Goal: Information Seeking & Learning: Learn about a topic

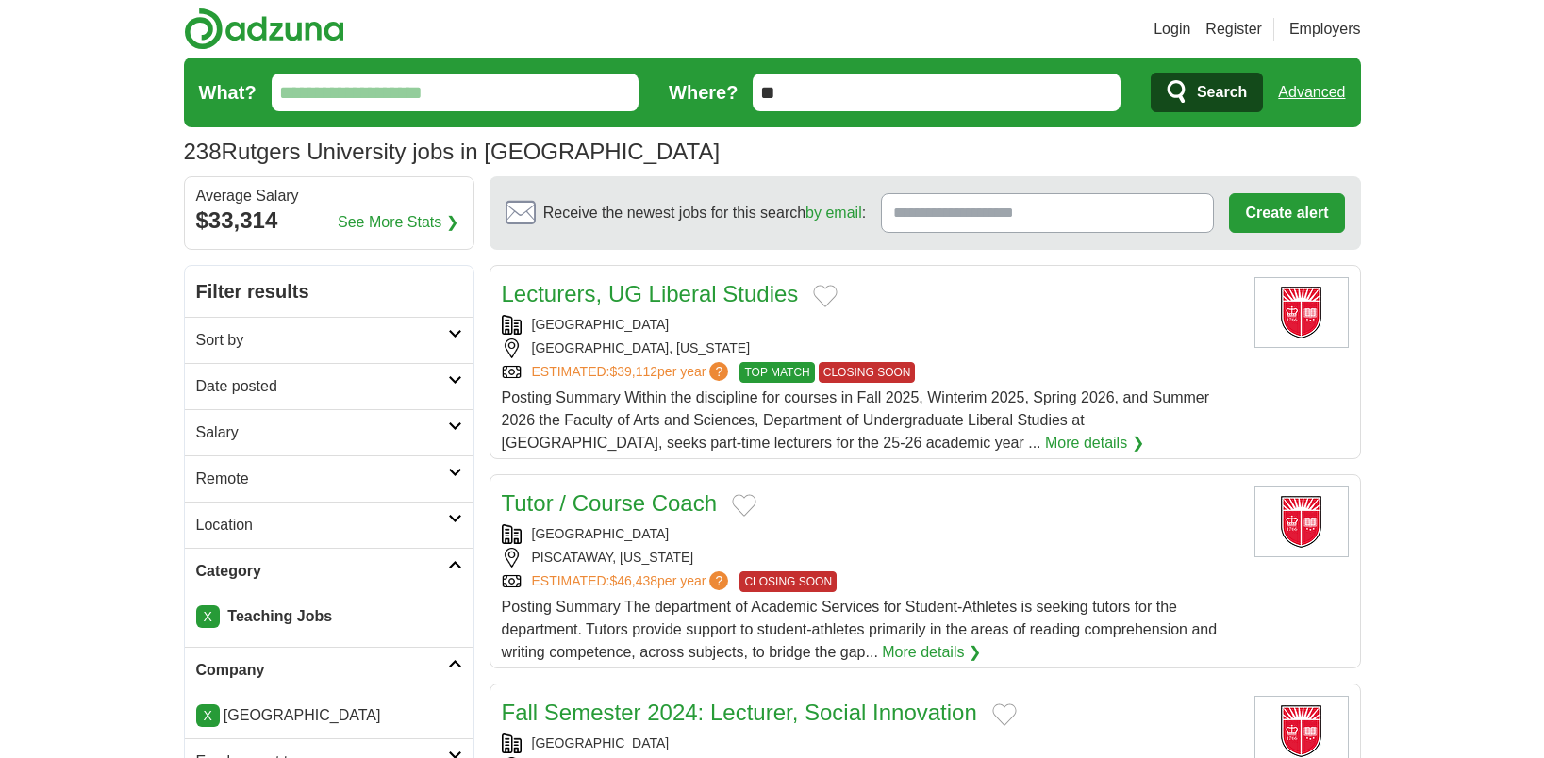
scroll to position [566, 0]
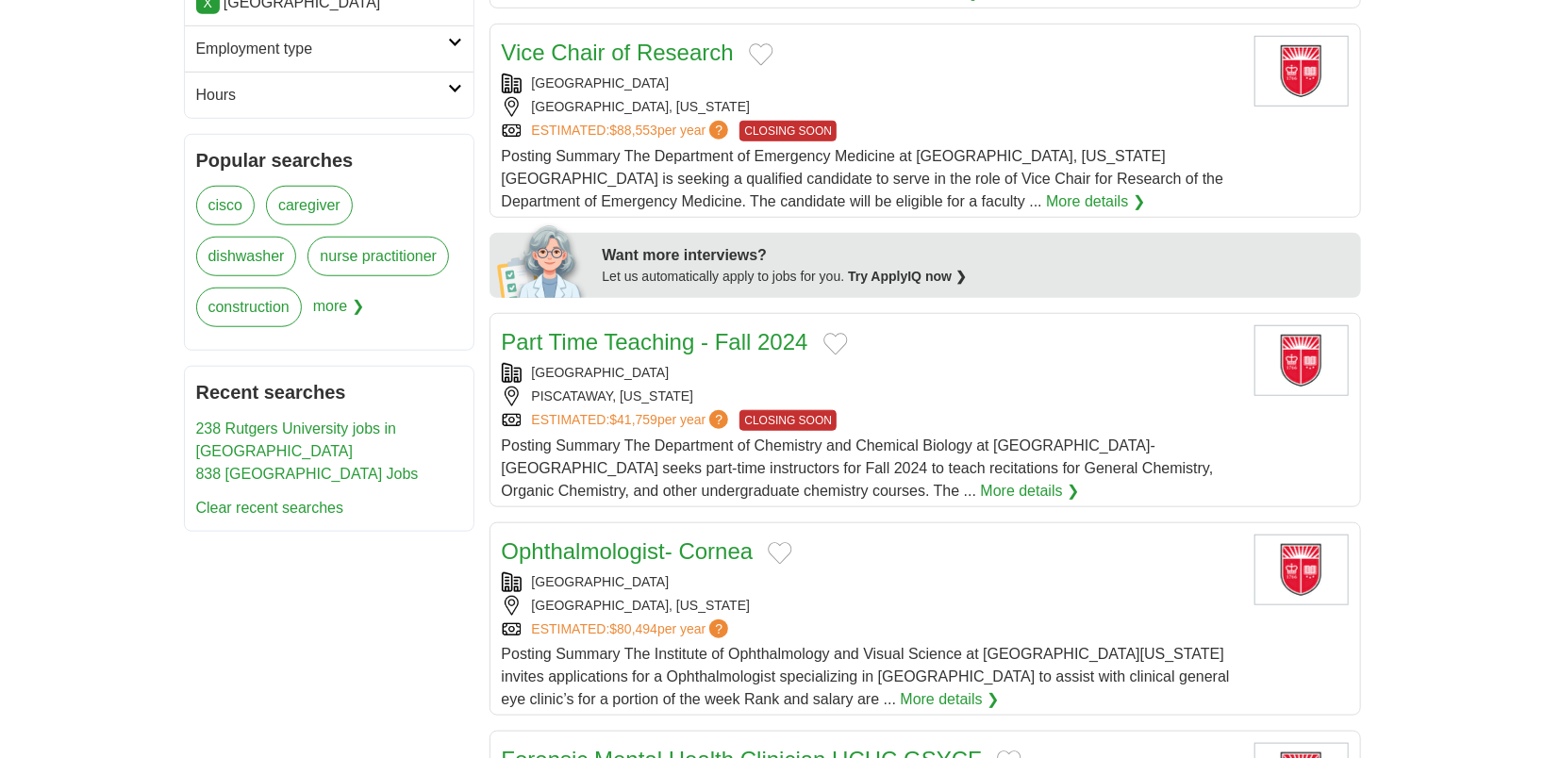
scroll to position [189, 0]
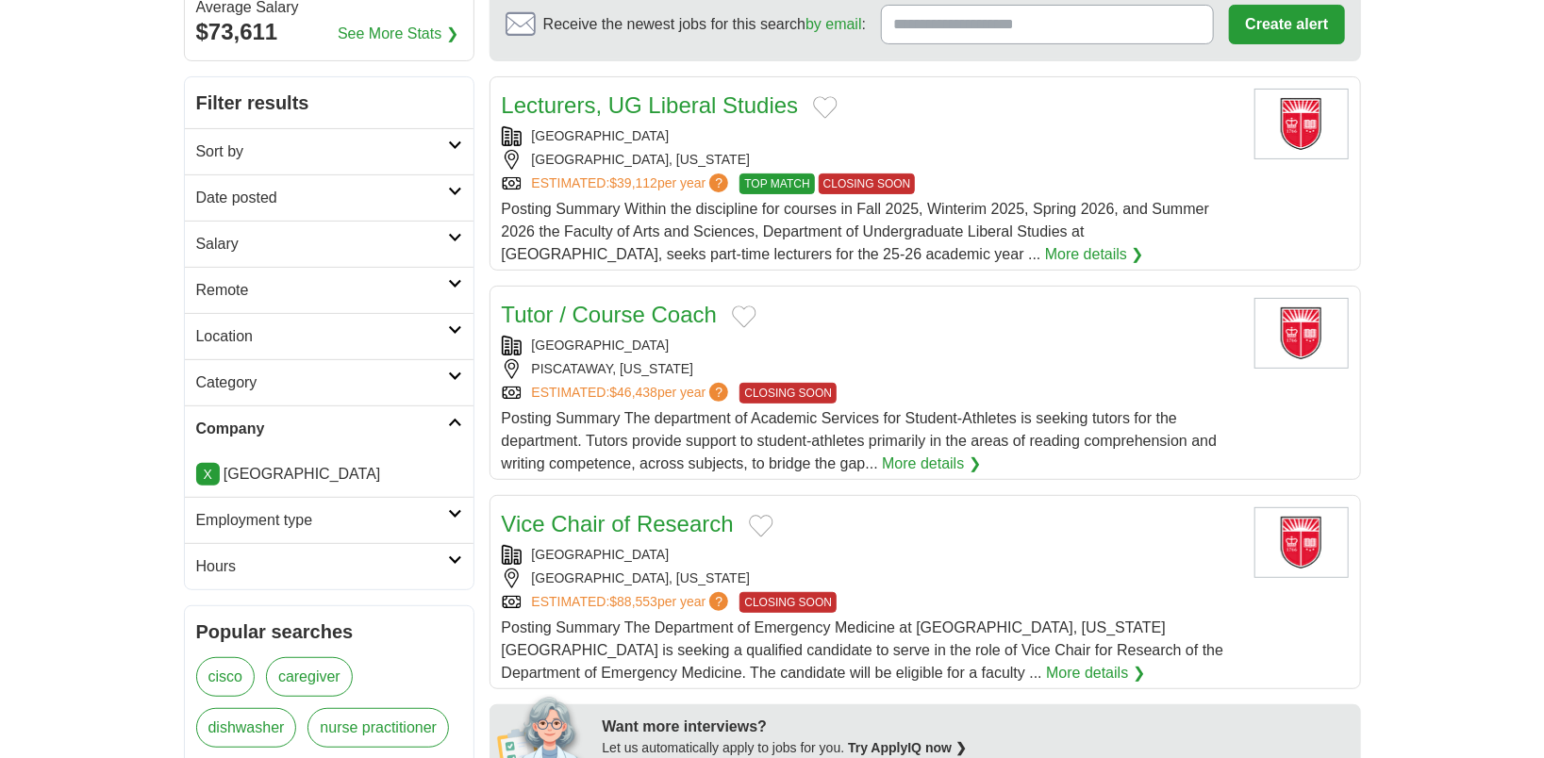
click at [291, 295] on h2 "Remote" at bounding box center [322, 290] width 252 height 23
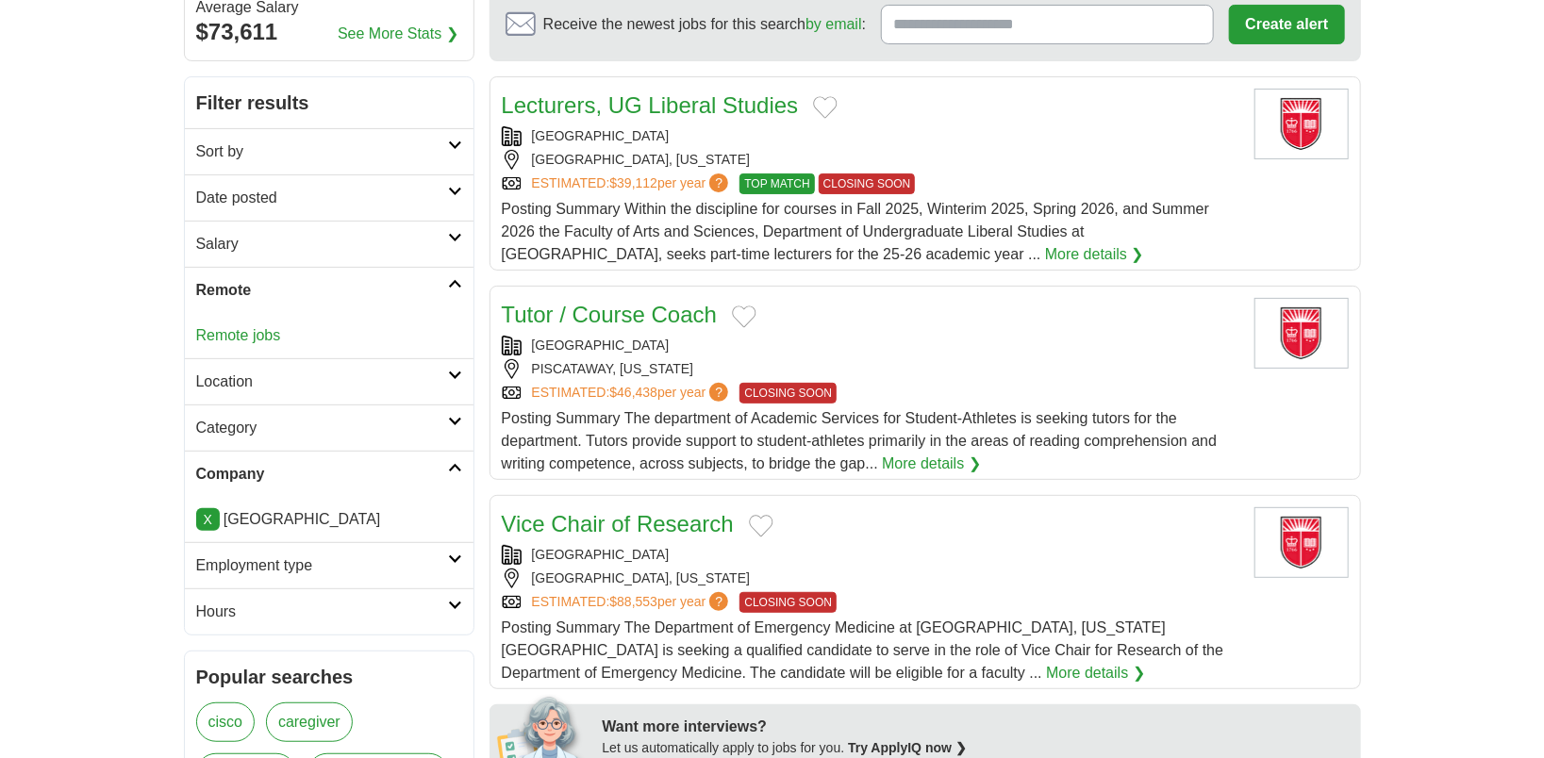
click at [291, 295] on h2 "Remote" at bounding box center [322, 290] width 252 height 23
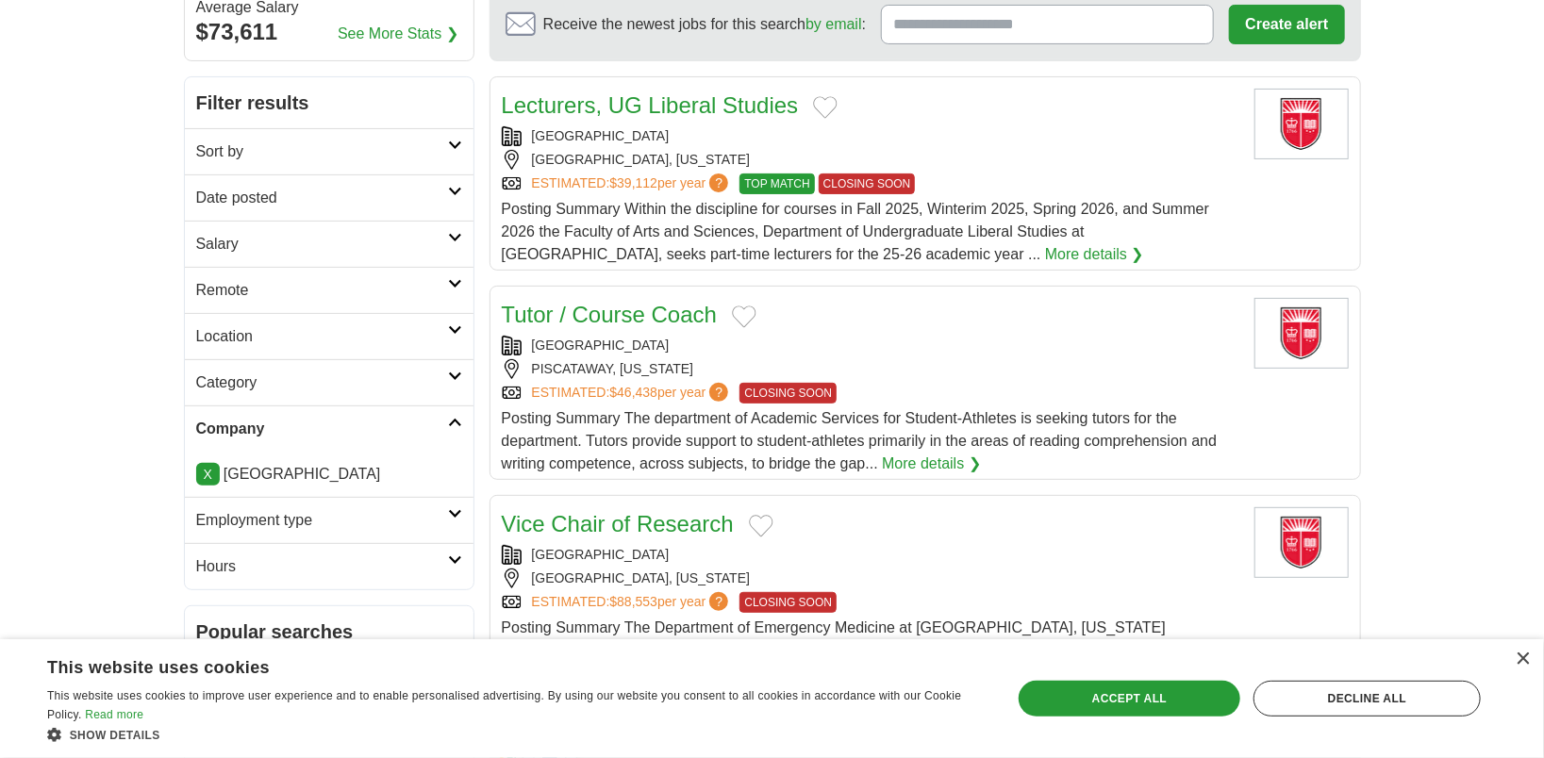
click at [282, 372] on h2 "Category" at bounding box center [322, 383] width 252 height 23
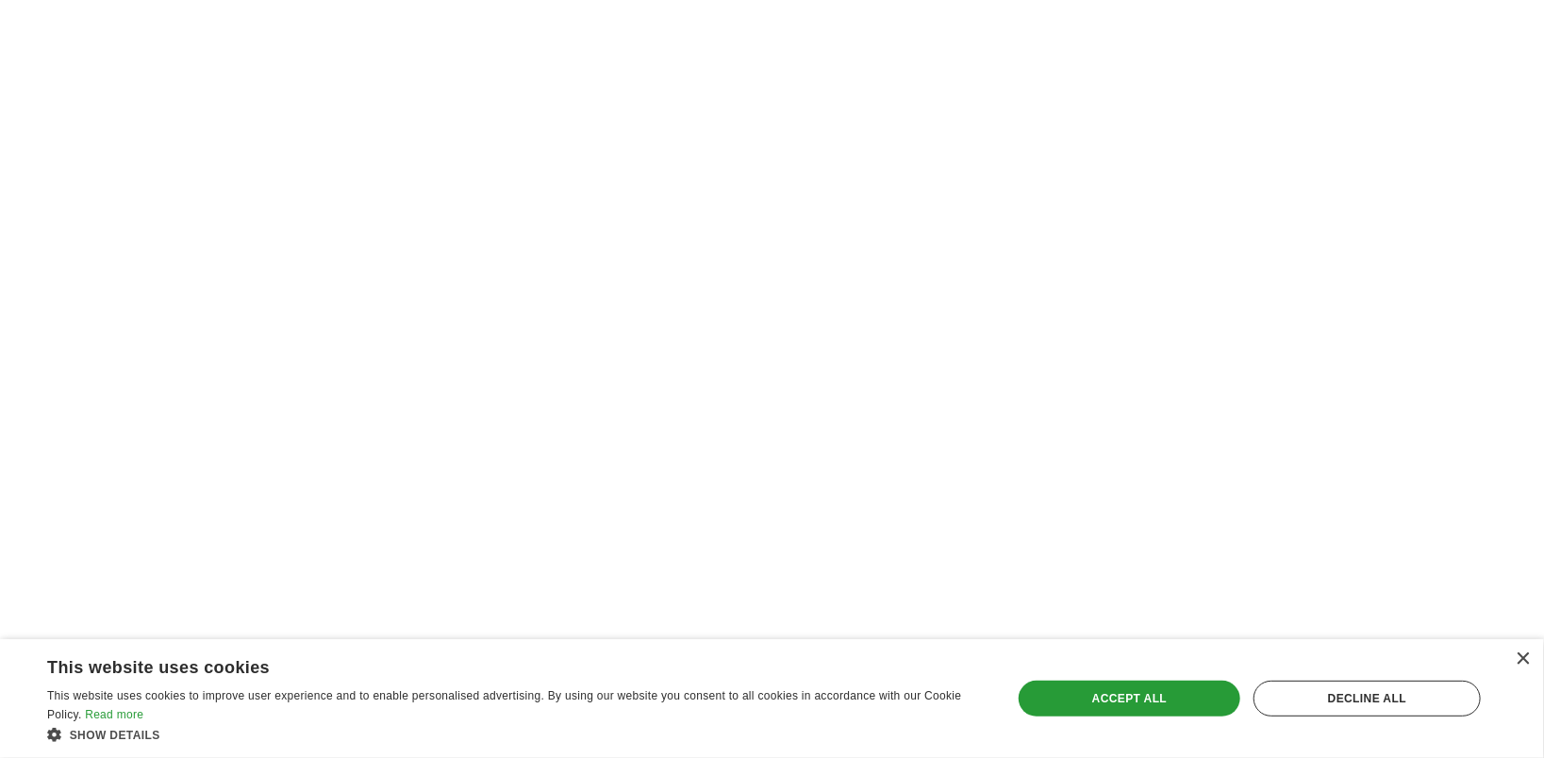
scroll to position [2829, 0]
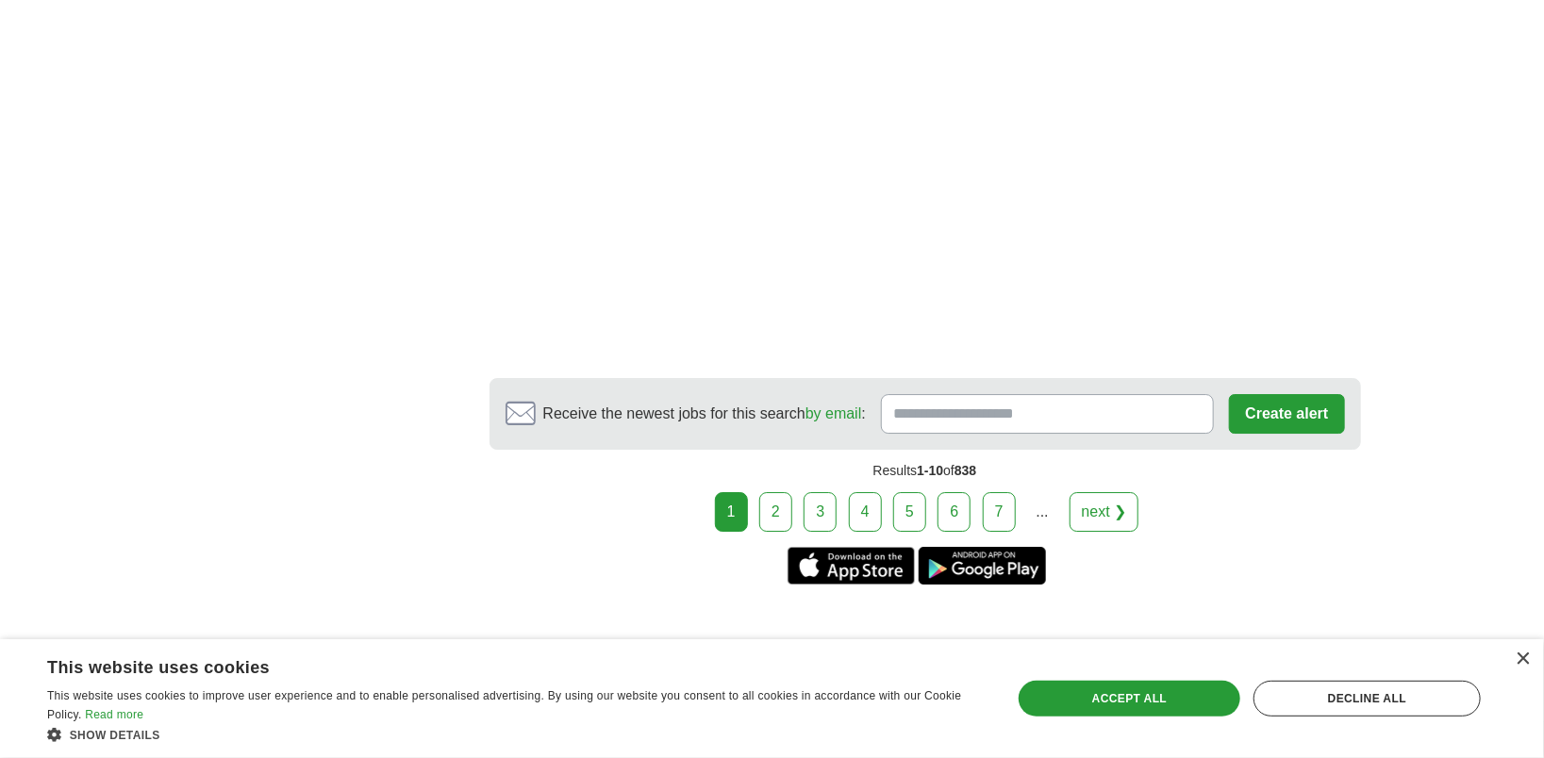
scroll to position [3112, 0]
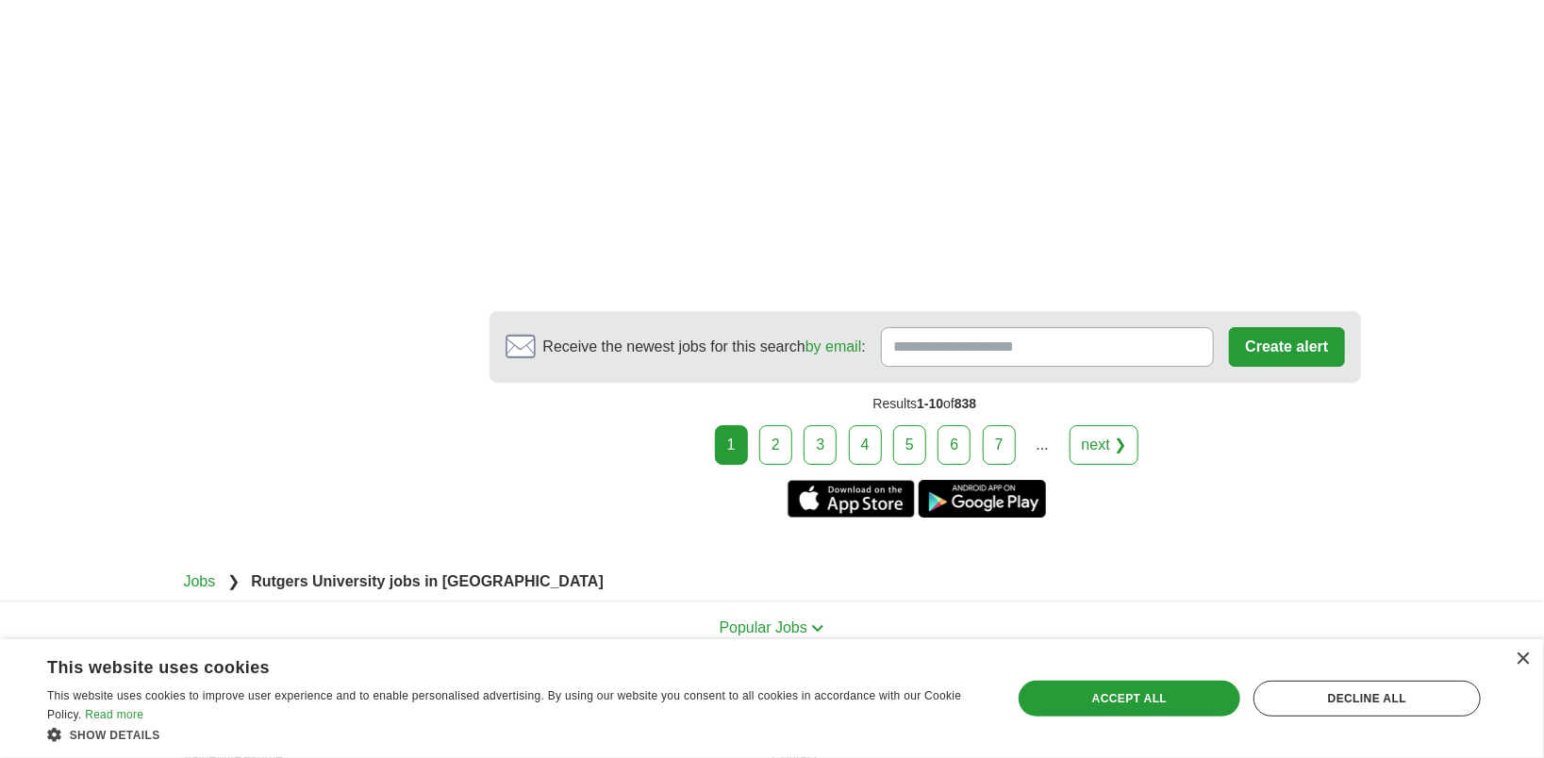
click at [778, 425] on link "2" at bounding box center [775, 445] width 33 height 40
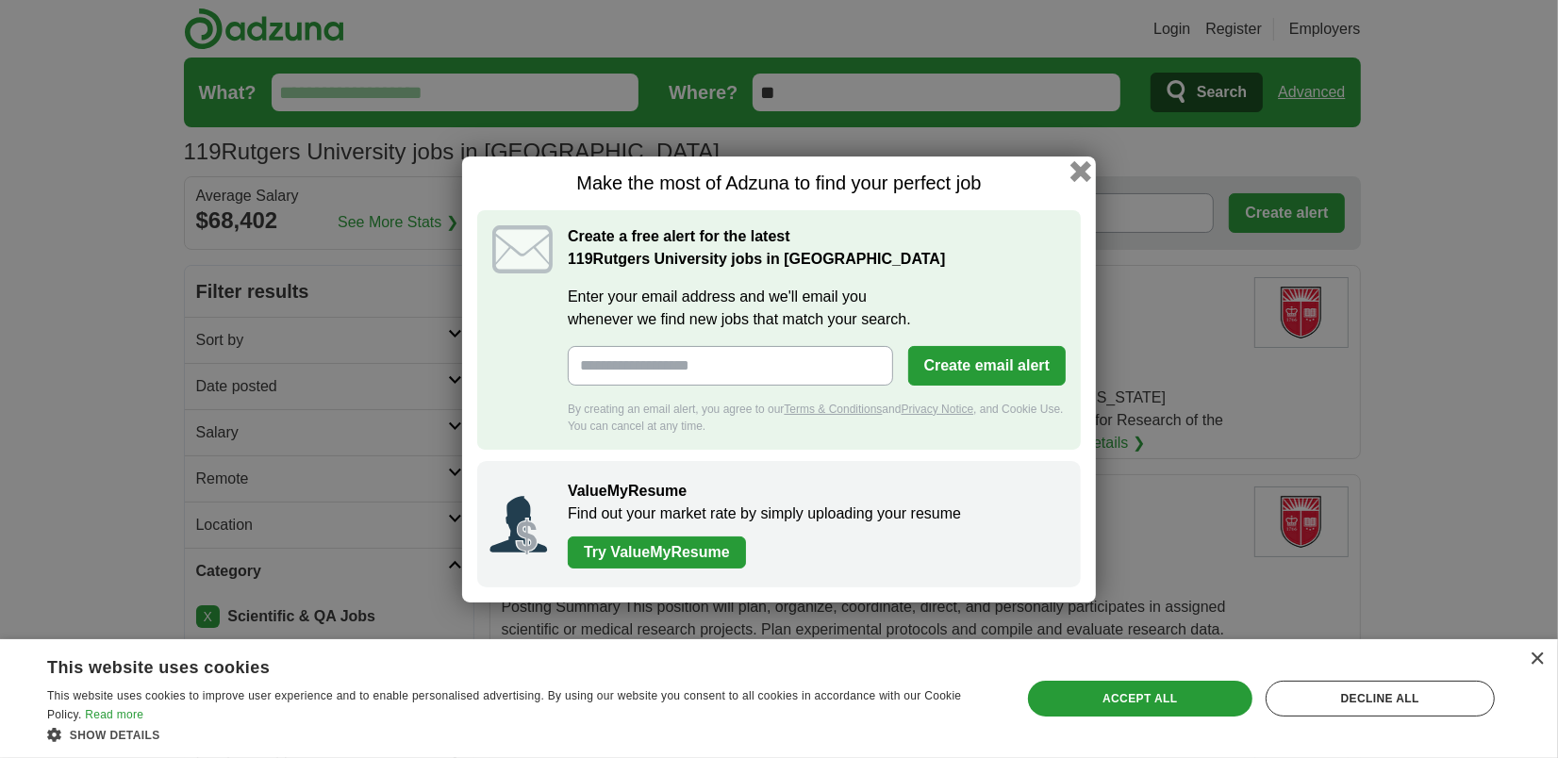
click at [1077, 164] on button "button" at bounding box center [1080, 170] width 21 height 21
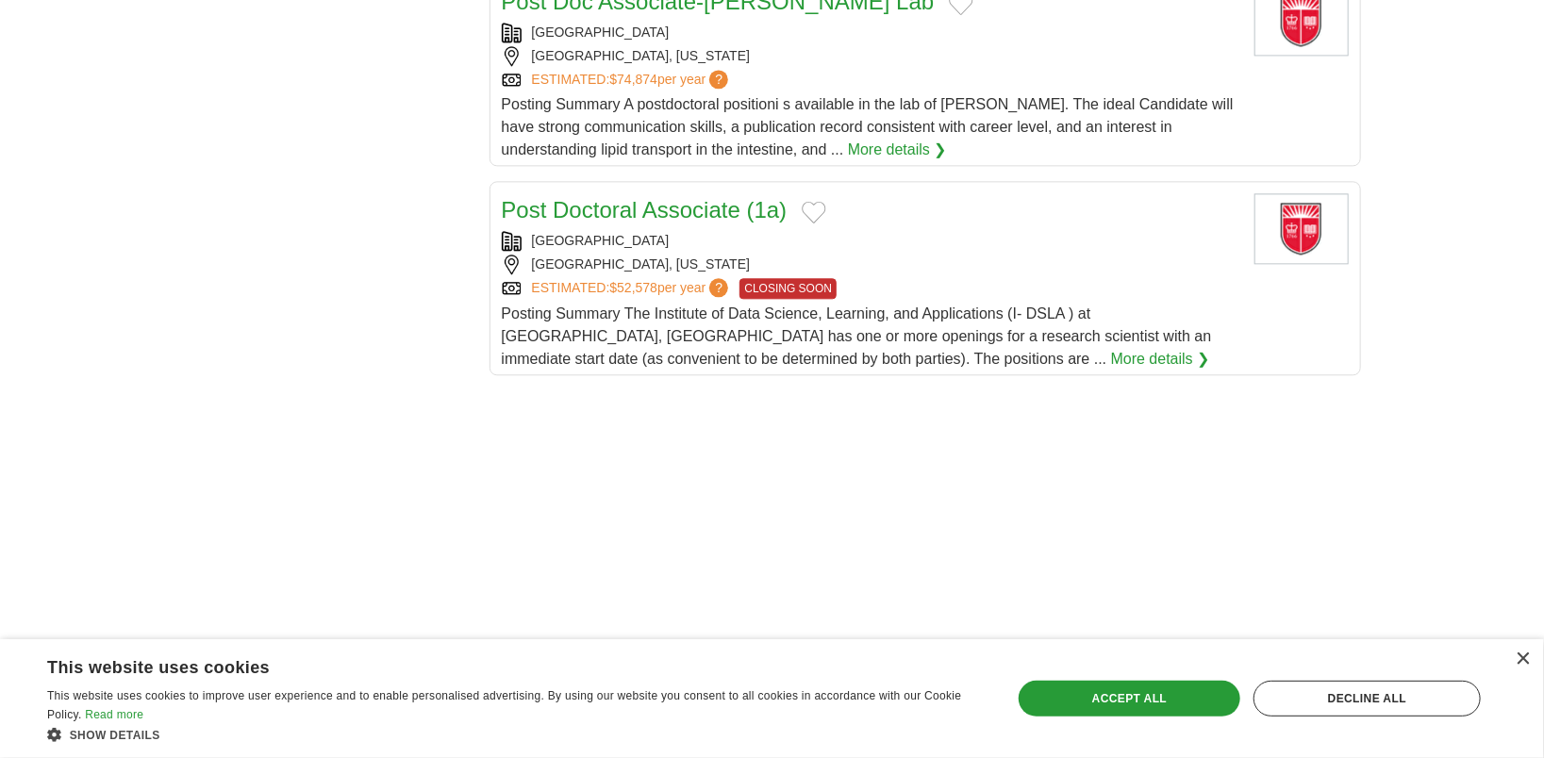
scroll to position [2263, 0]
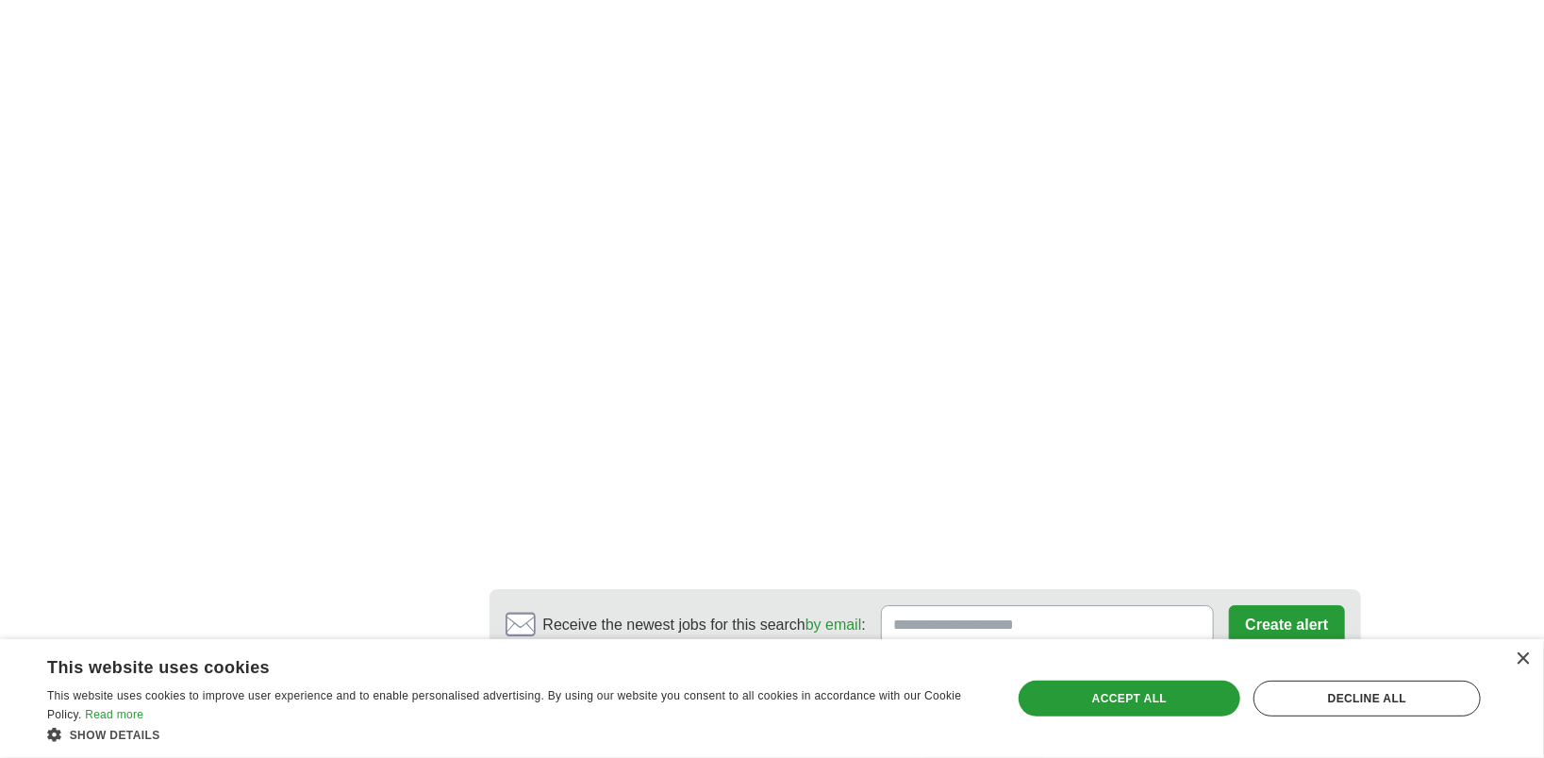
scroll to position [3394, 0]
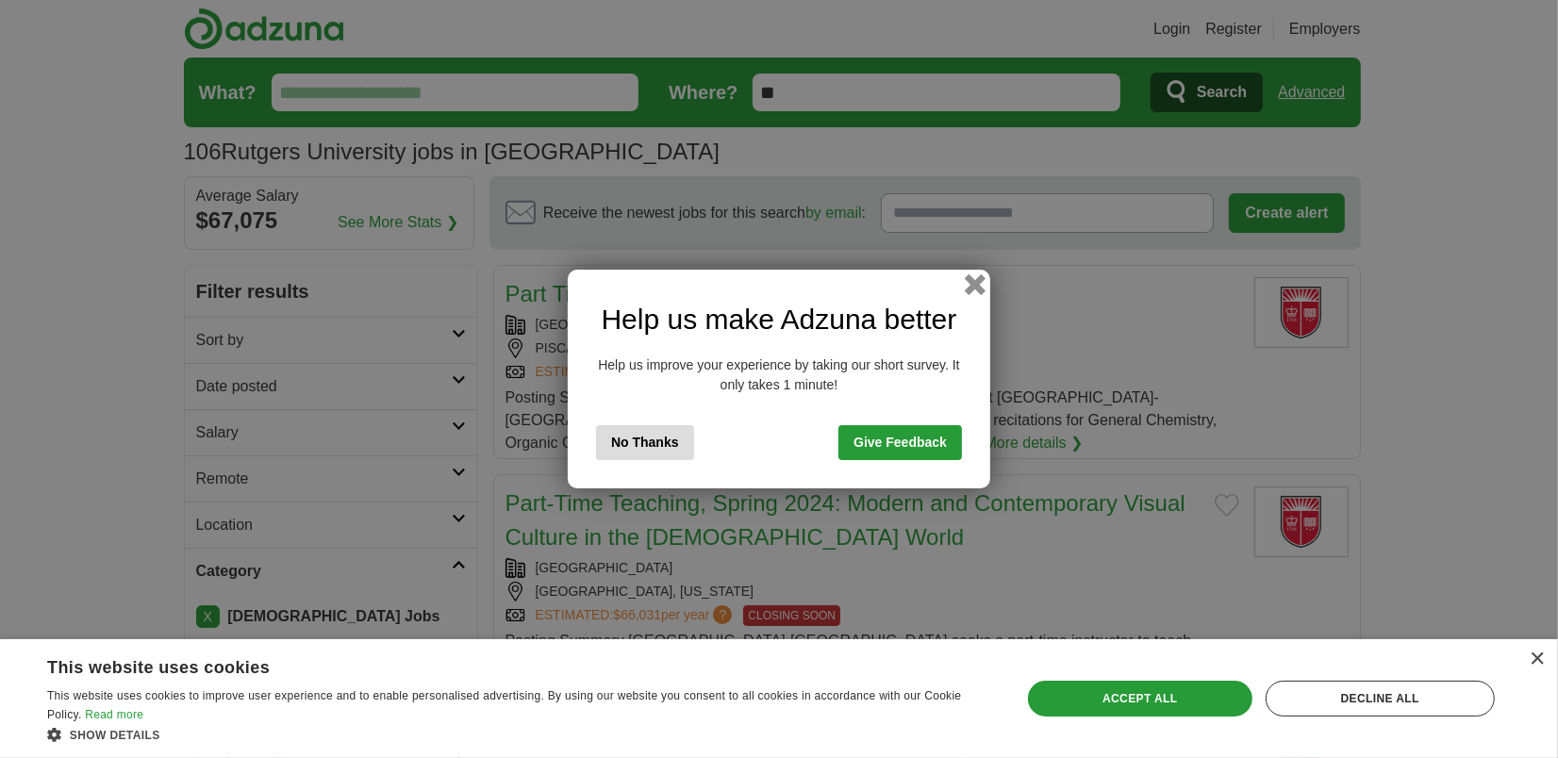
click at [968, 288] on button "button" at bounding box center [975, 284] width 21 height 21
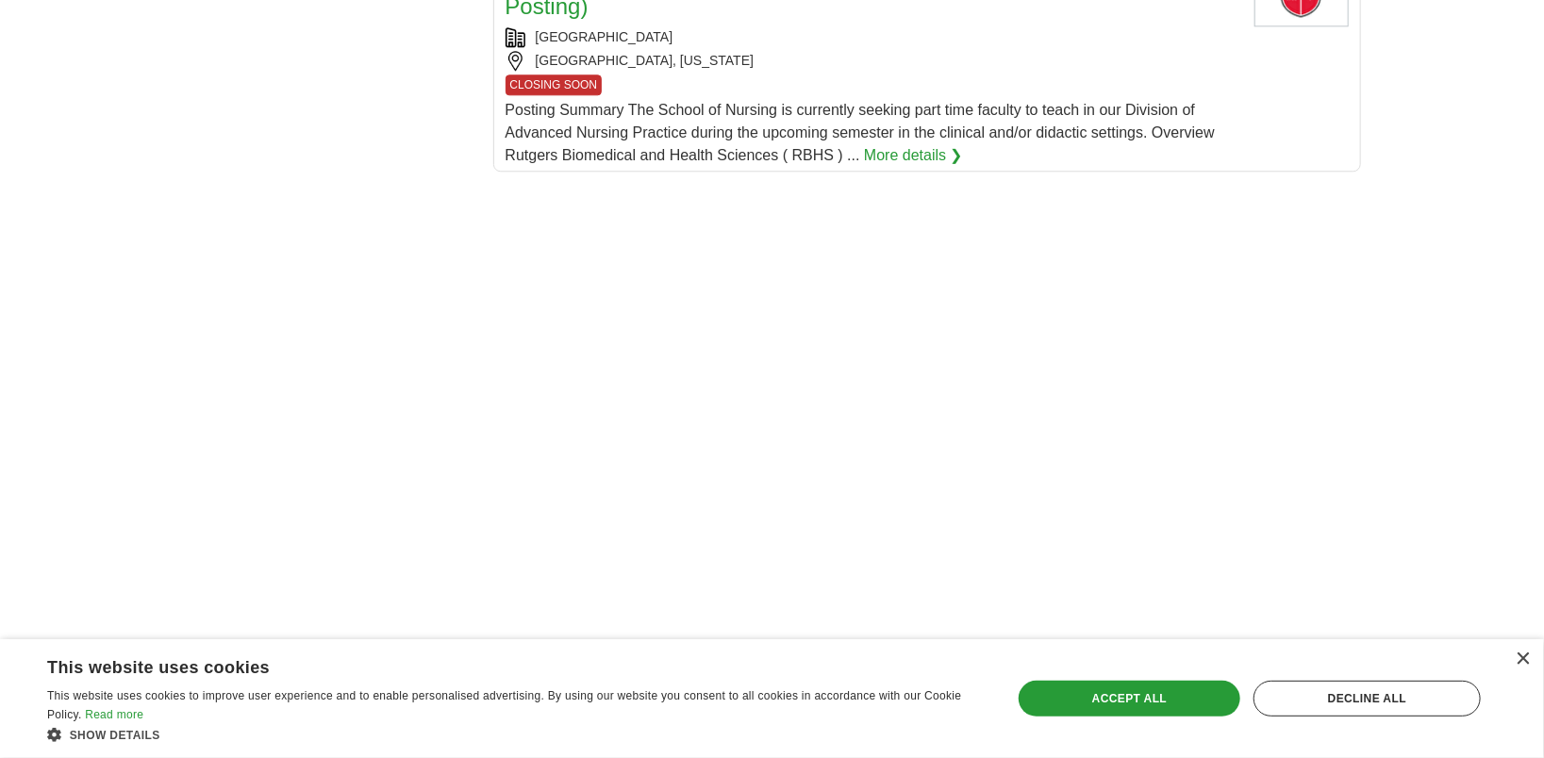
scroll to position [2734, 0]
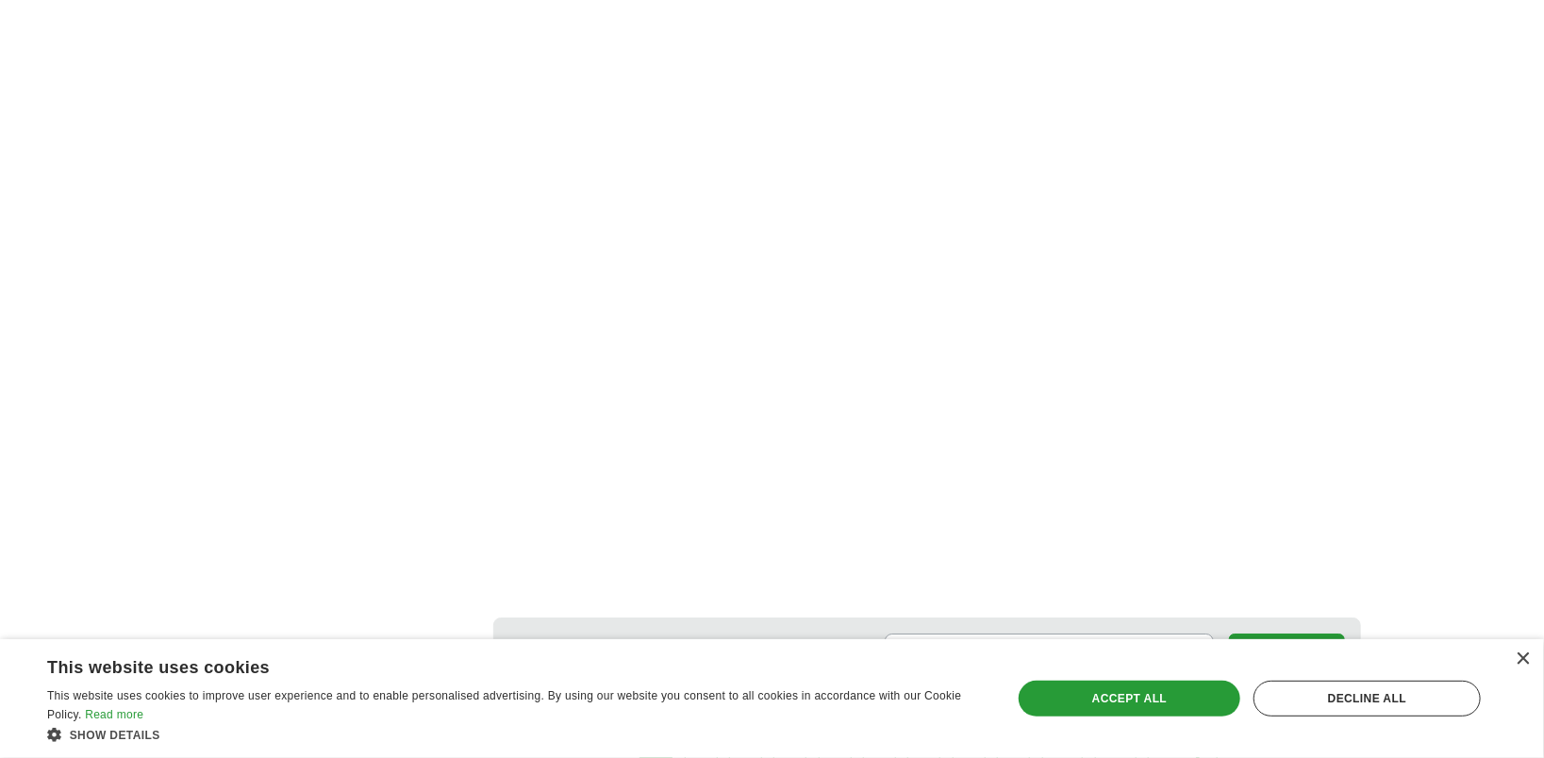
scroll to position [3112, 0]
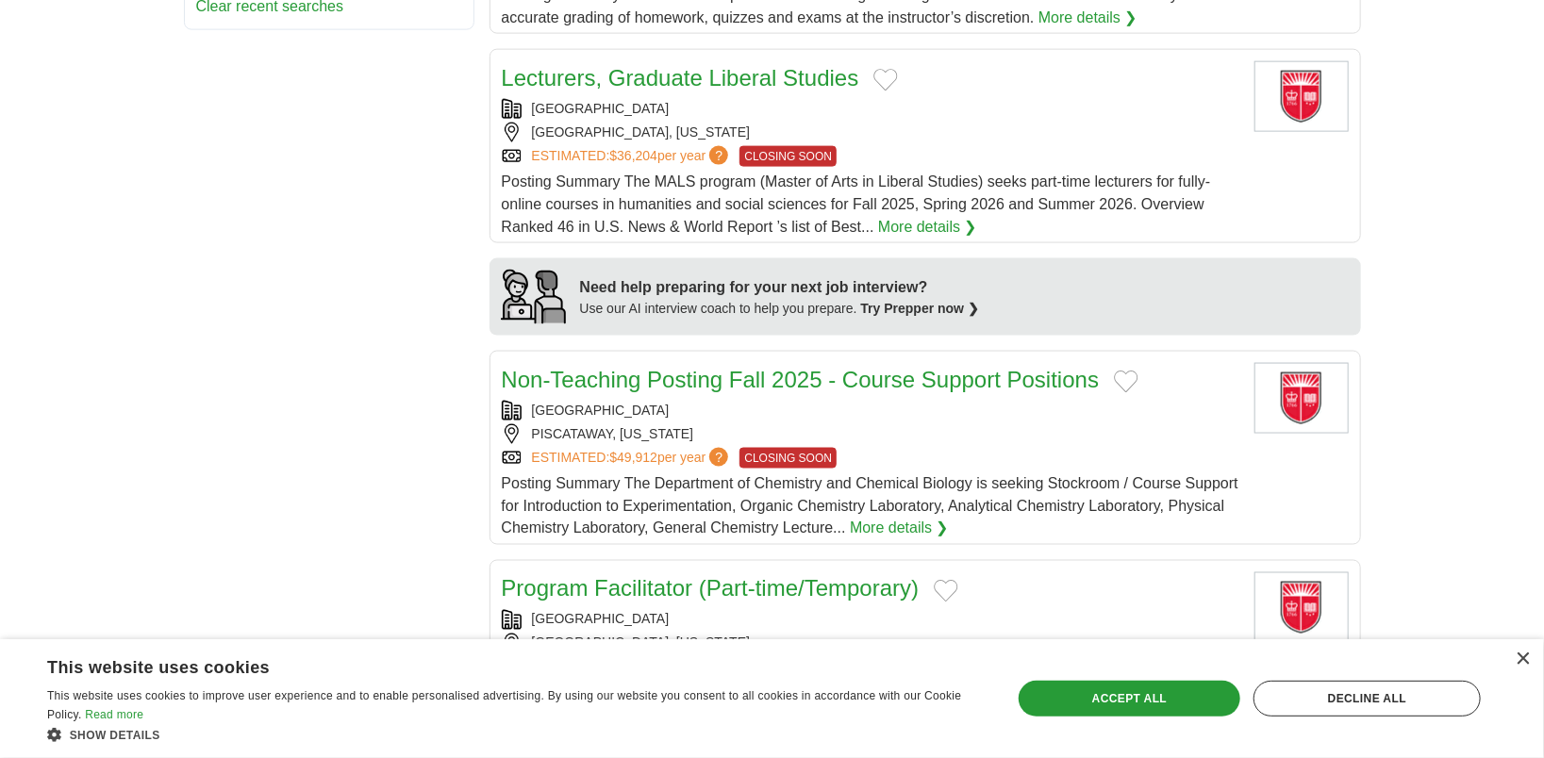
scroll to position [1697, 0]
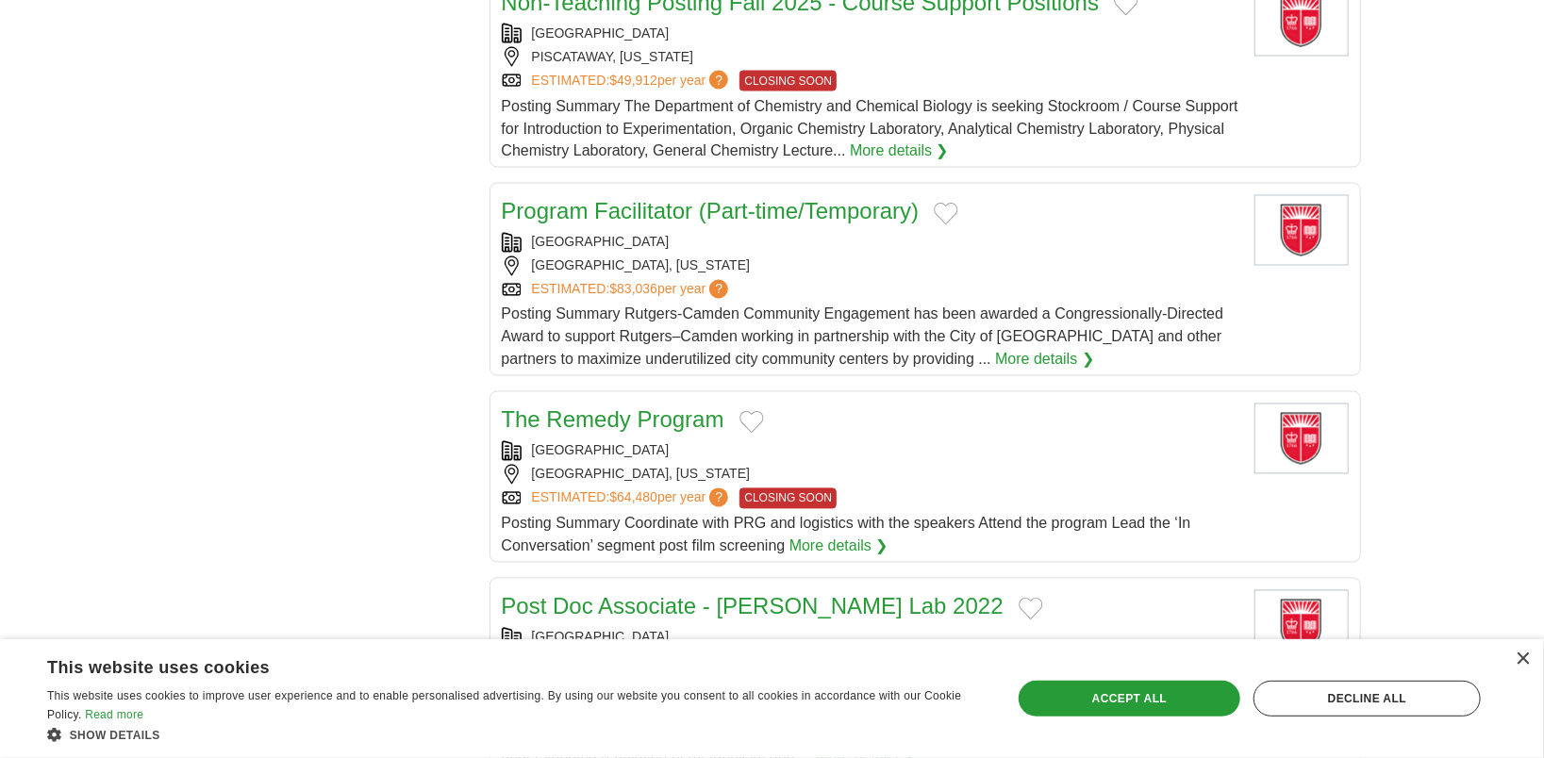
click at [450, 313] on div "**********" at bounding box center [772, 396] width 1177 height 3657
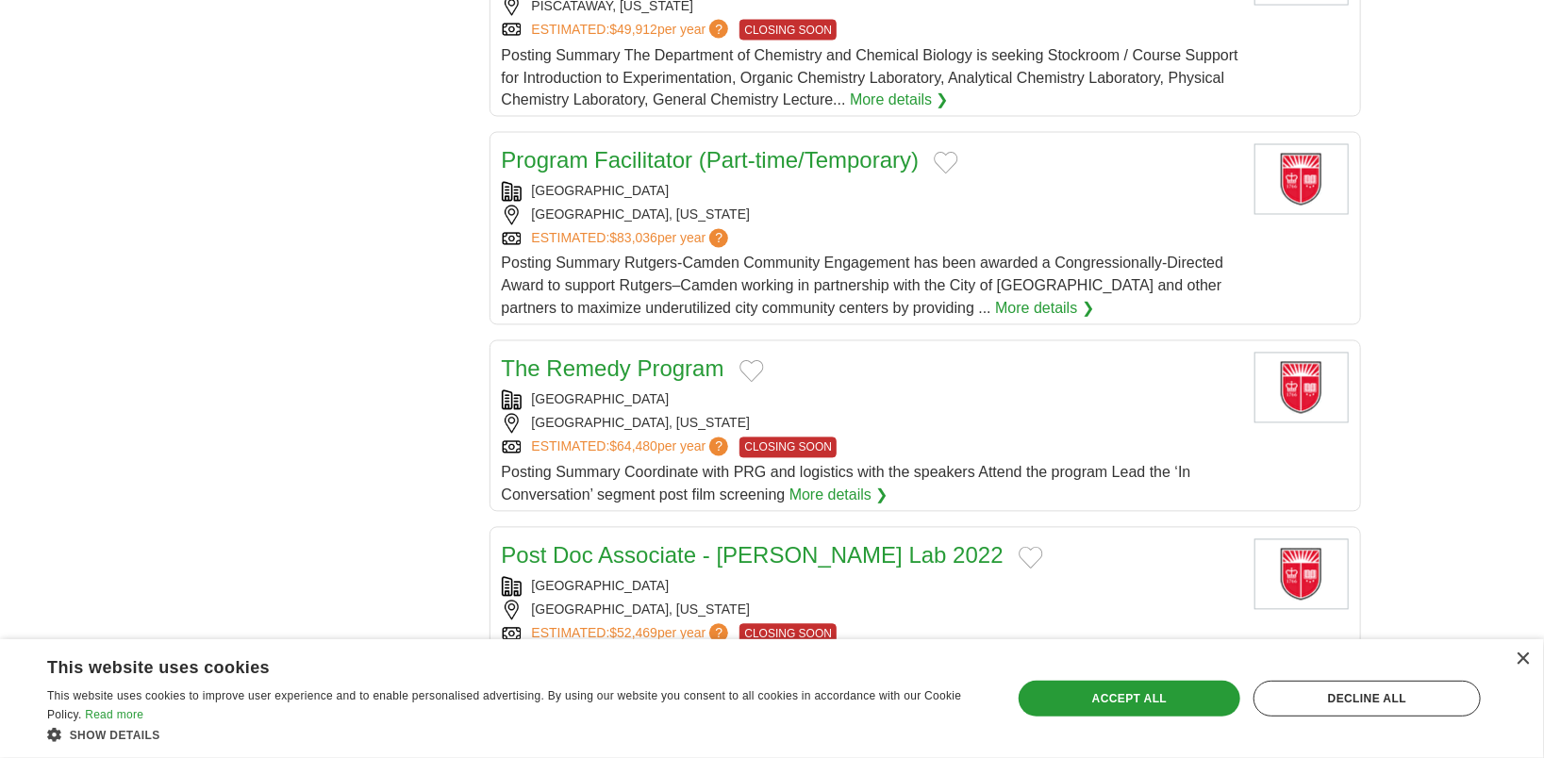
scroll to position [1792, 0]
